Goal: Navigation & Orientation: Find specific page/section

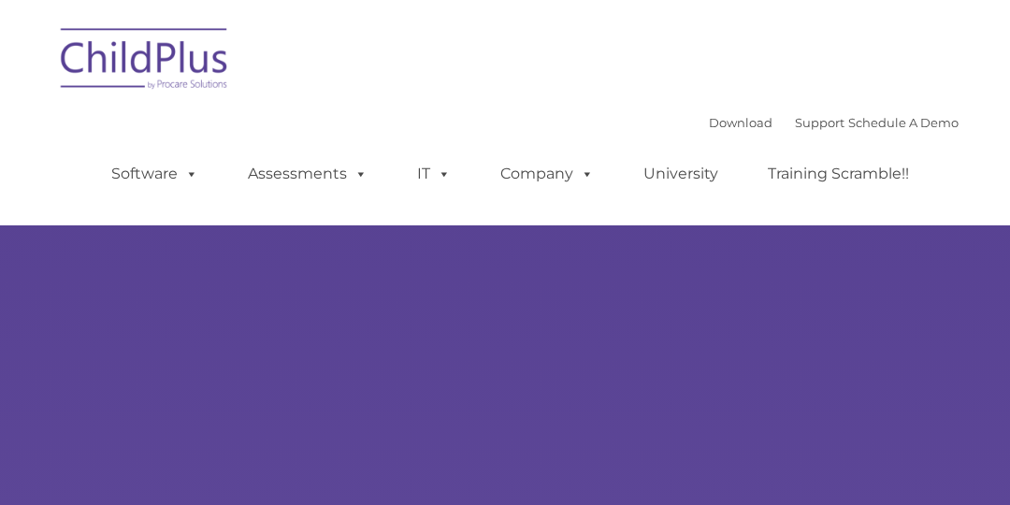
type input ""
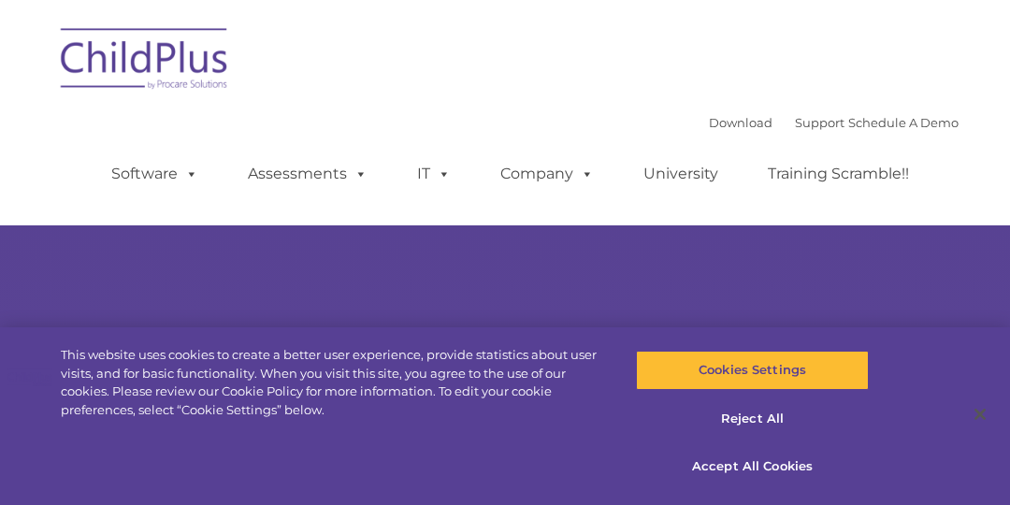
select select "MEDIUM"
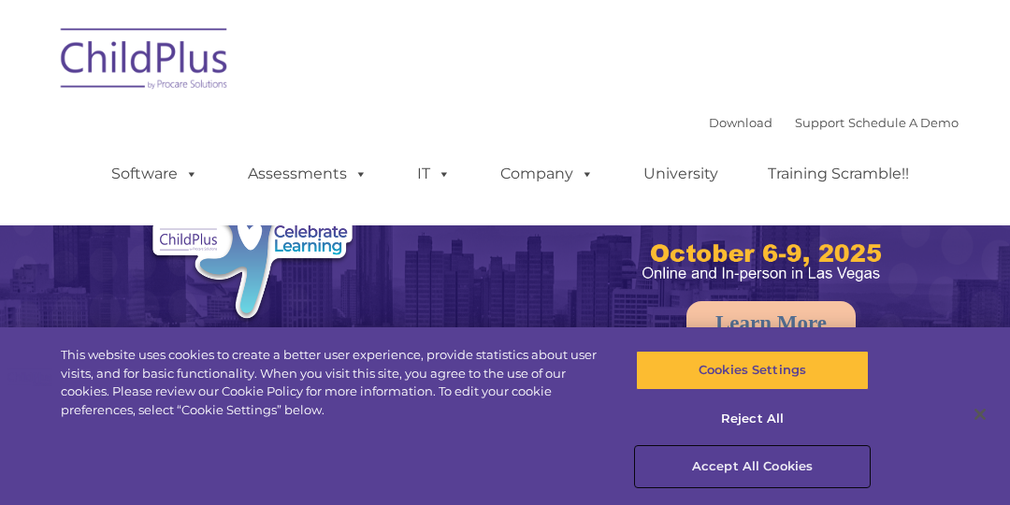
click at [695, 460] on button "Accept All Cookies" at bounding box center [752, 466] width 232 height 39
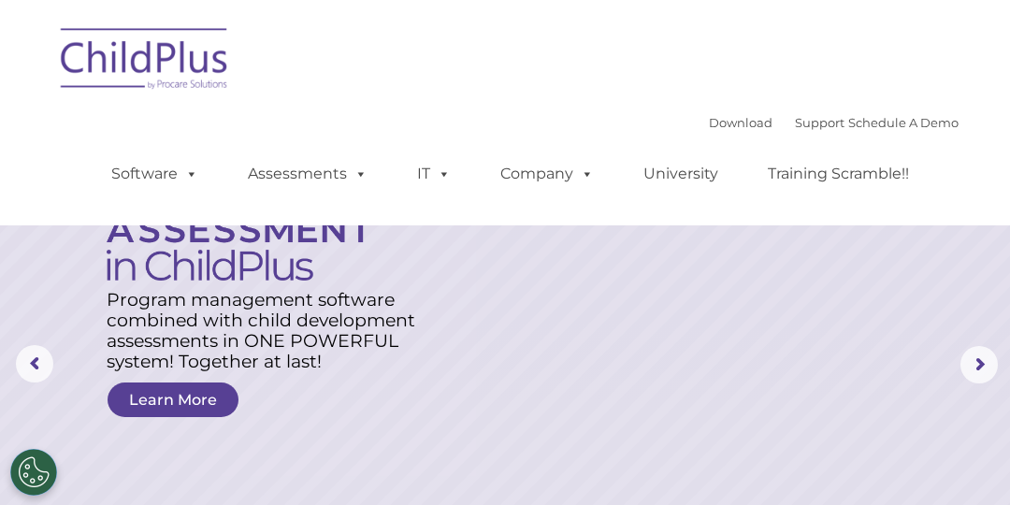
click at [268, 0] on nav "Download Support | Schedule A Demo  MENU MENU Software ChildPlus: The original…" at bounding box center [505, 112] width 1010 height 225
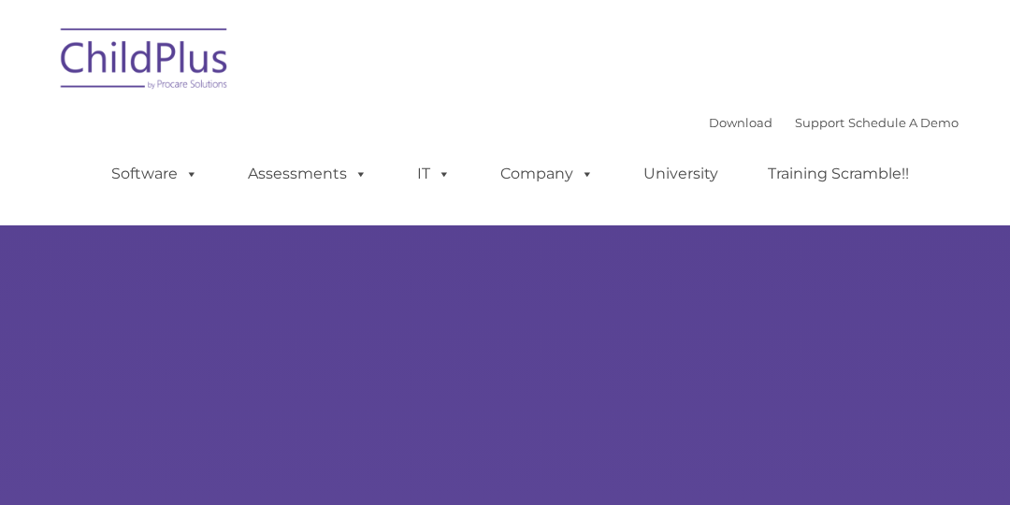
type input ""
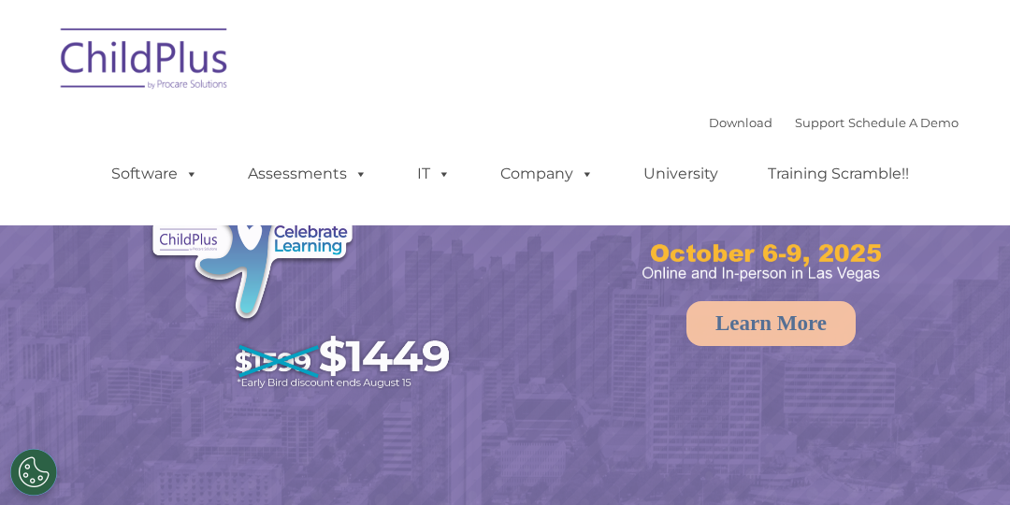
select select "MEDIUM"
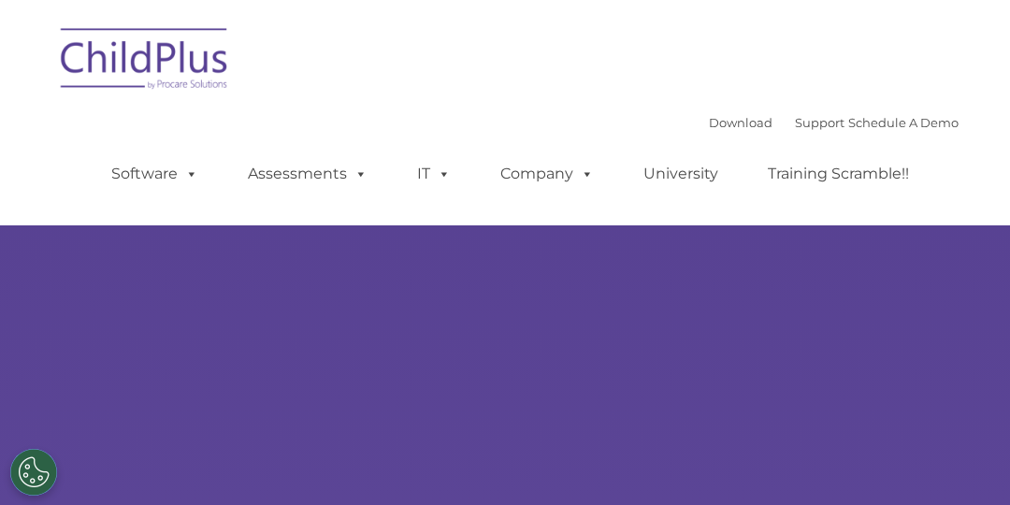
type input ""
select select "MEDIUM"
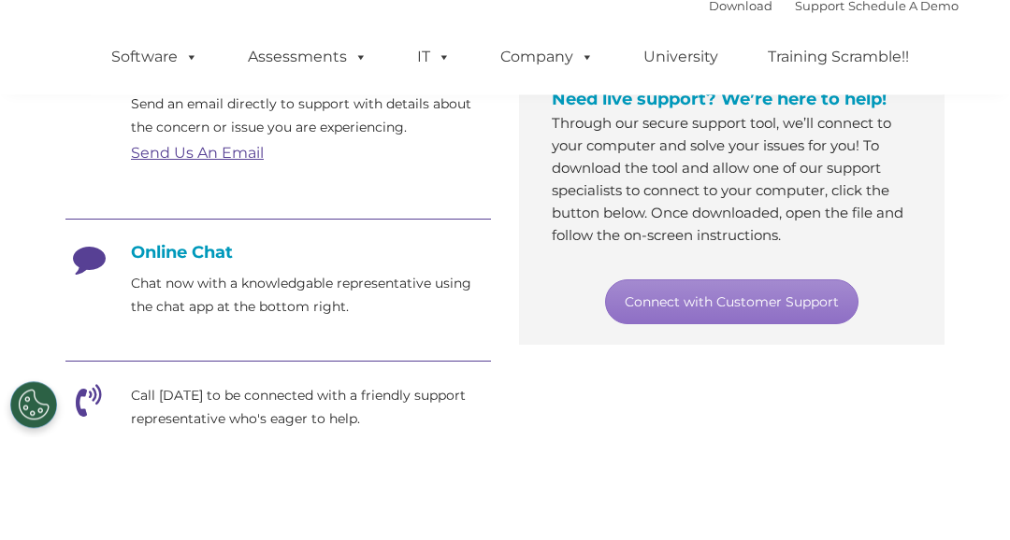
scroll to position [373, 0]
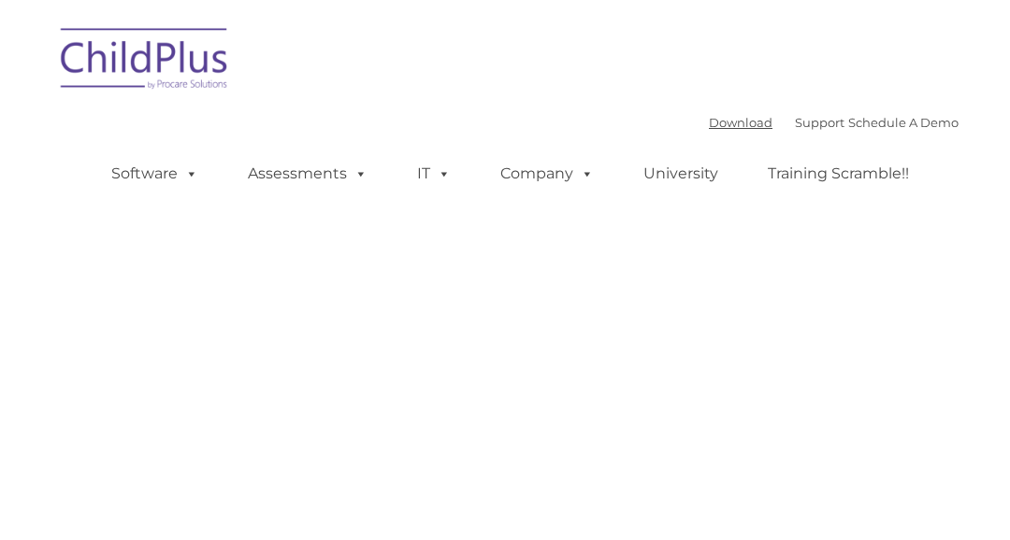
click at [709, 126] on link "Download" at bounding box center [741, 122] width 64 height 15
